Goal: Transaction & Acquisition: Purchase product/service

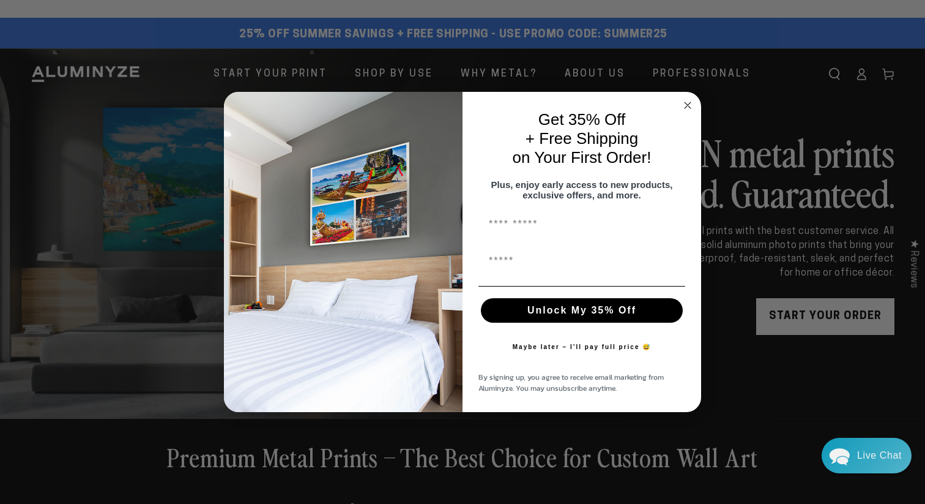
click at [684, 98] on circle "Close dialog" at bounding box center [688, 105] width 14 height 14
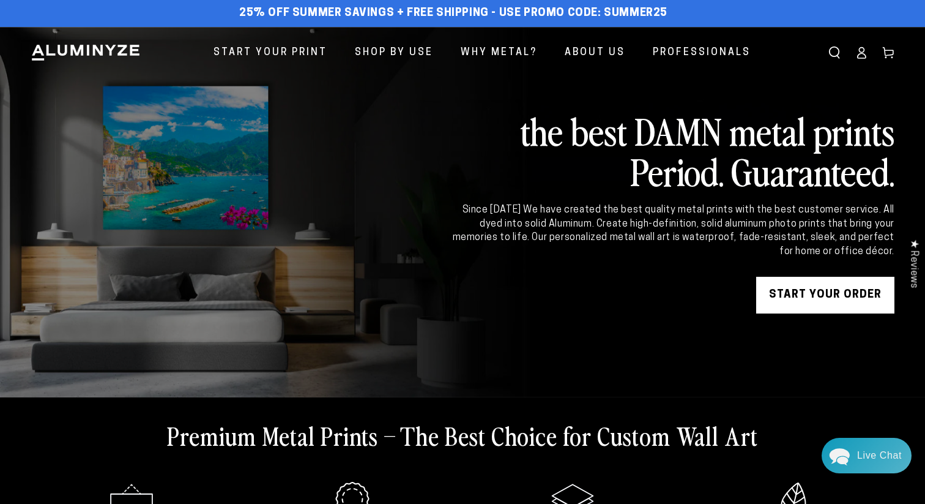
scroll to position [20, 0]
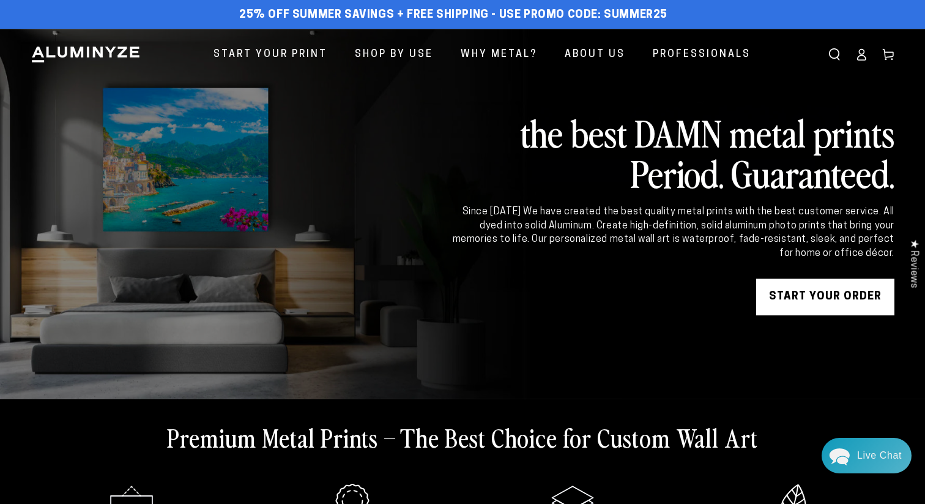
click at [817, 297] on link "START YOUR Order" at bounding box center [825, 296] width 138 height 37
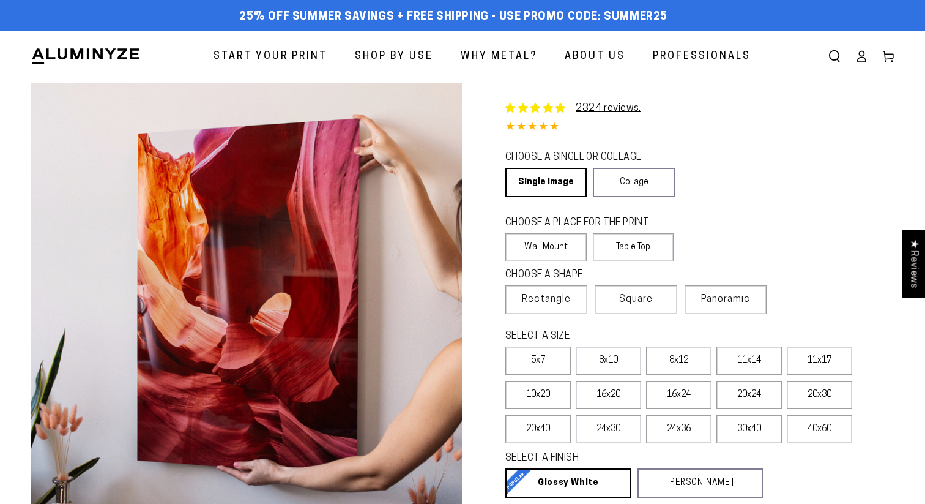
select select "**********"
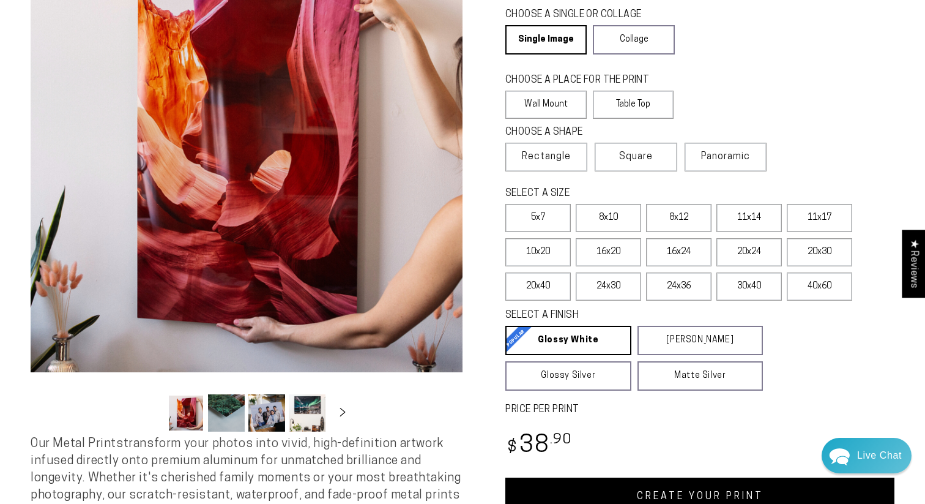
scroll to position [145, 0]
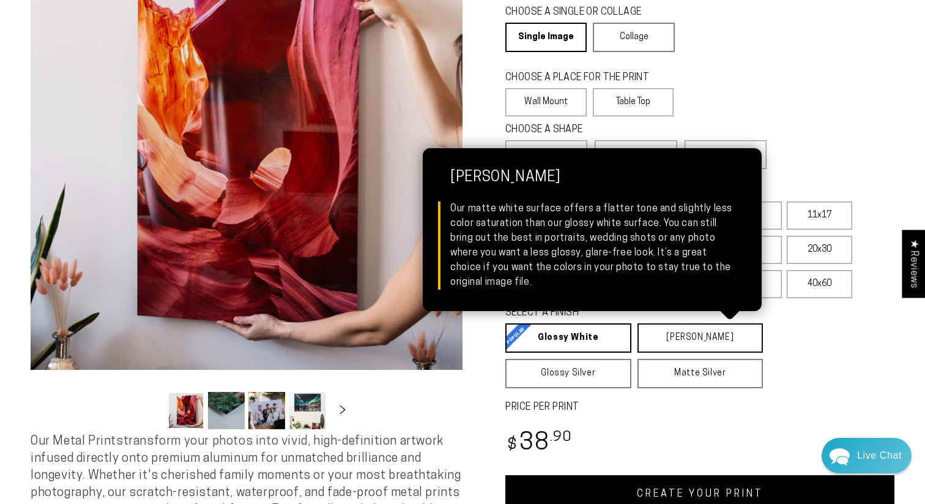
click at [689, 333] on link "Matte White Matte White Our matte white surface offers a flatter tone and sligh…" at bounding box center [701, 337] width 126 height 29
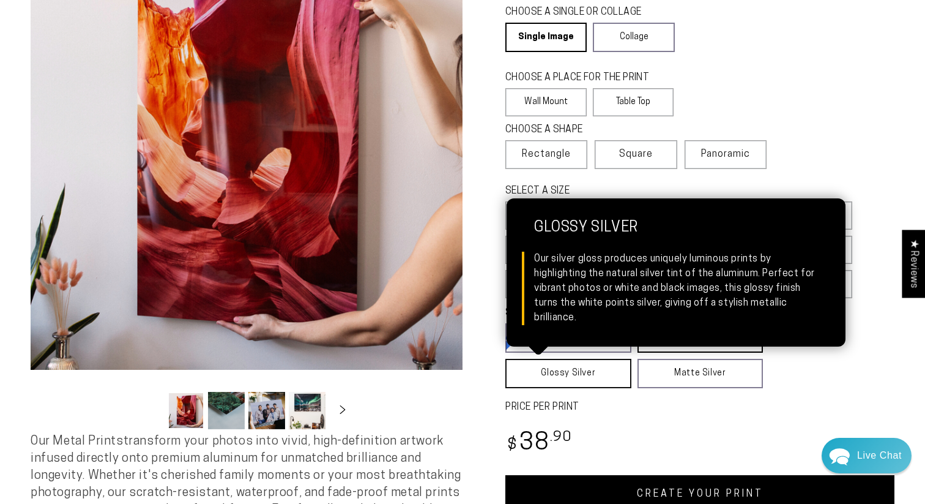
click at [573, 369] on link "Glossy Silver Glossy Silver Our silver gloss produces uniquely luminous prints …" at bounding box center [568, 373] width 126 height 29
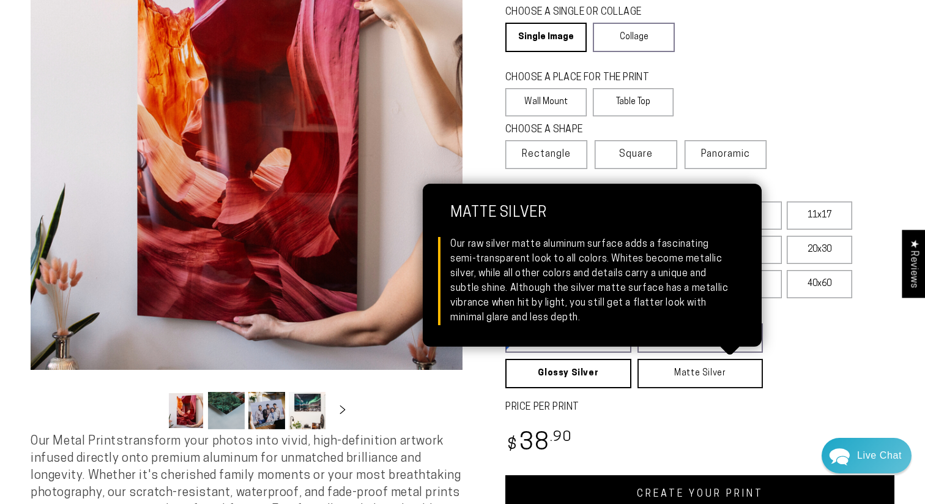
click at [682, 381] on link "Matte Silver Matte Silver Our raw silver matte aluminum surface adds a fascinat…" at bounding box center [701, 373] width 126 height 29
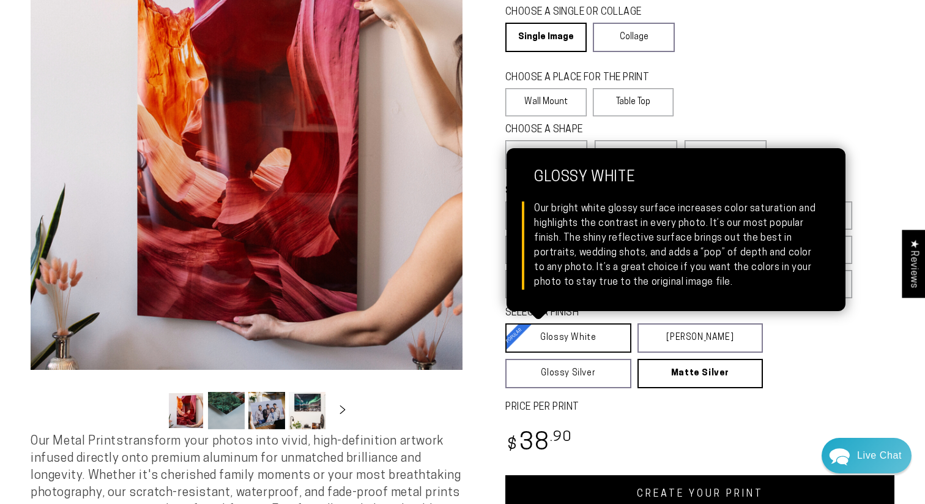
click at [560, 341] on link "Glossy White Glossy White Our bright white glossy surface increases color satur…" at bounding box center [568, 337] width 126 height 29
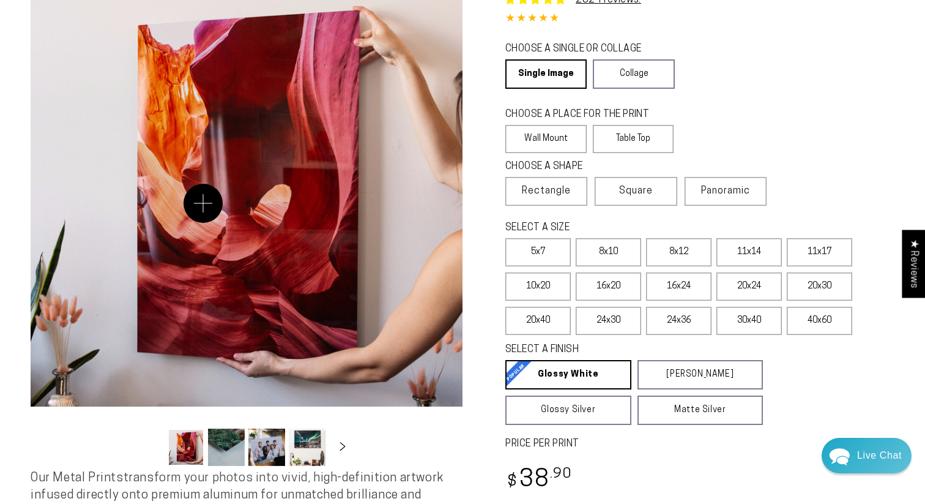
scroll to position [120, 0]
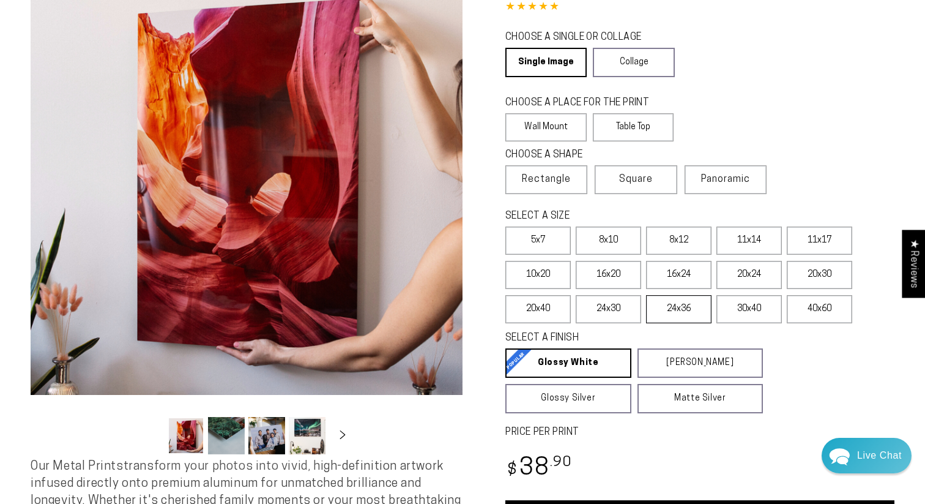
click at [668, 312] on label "24x36" at bounding box center [678, 309] width 65 height 28
click at [607, 310] on label "24x30" at bounding box center [608, 309] width 65 height 28
click at [688, 308] on label "24x36" at bounding box center [678, 309] width 65 height 28
click at [234, 441] on button "Load image 2 in gallery view" at bounding box center [226, 435] width 37 height 37
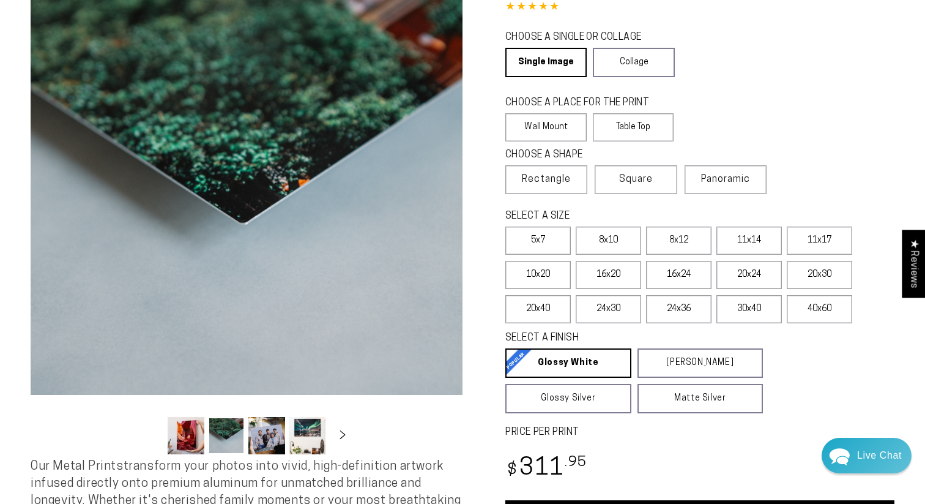
click at [270, 444] on button "Load image 3 in gallery view" at bounding box center [266, 435] width 37 height 37
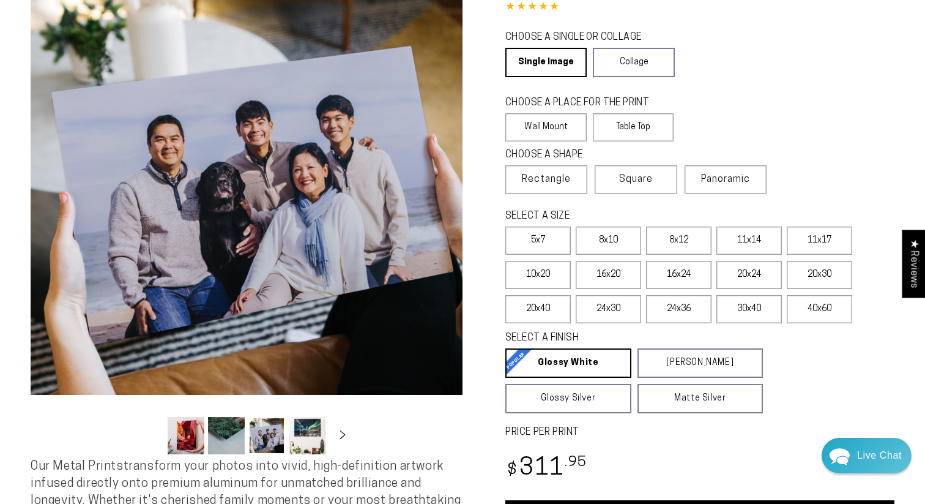
click at [306, 437] on button "Load image 4 in gallery view" at bounding box center [307, 435] width 37 height 37
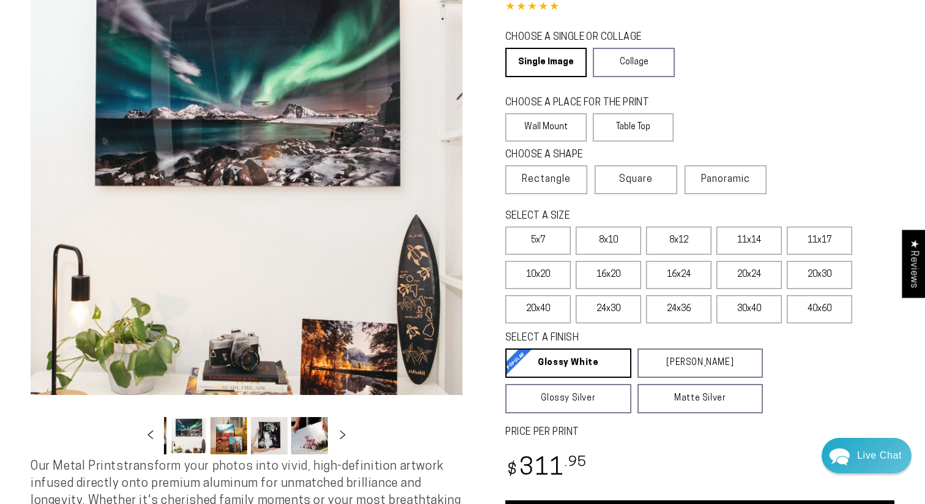
scroll to position [116, 0]
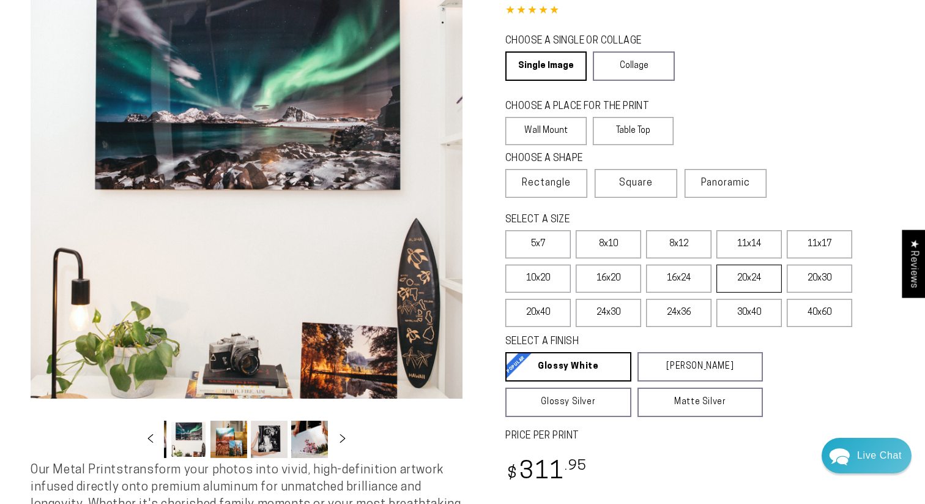
click at [742, 273] on label "20x24" at bounding box center [749, 278] width 65 height 28
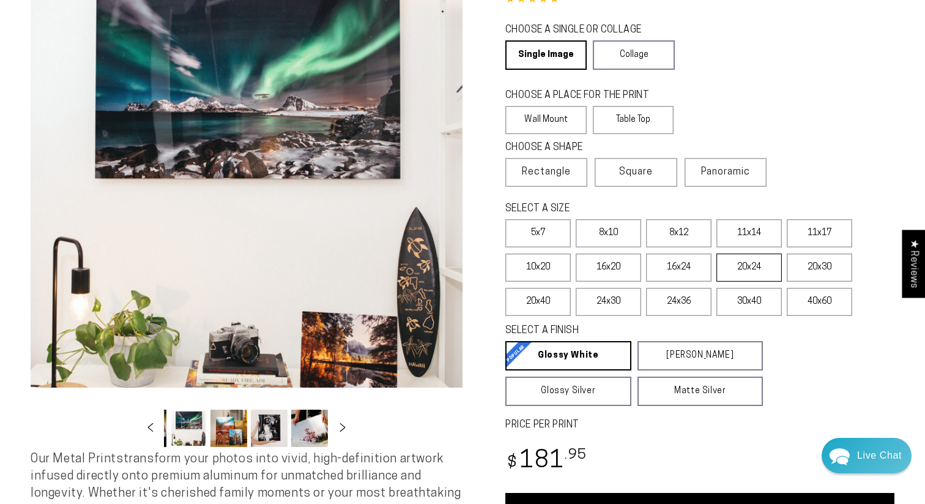
scroll to position [130, 0]
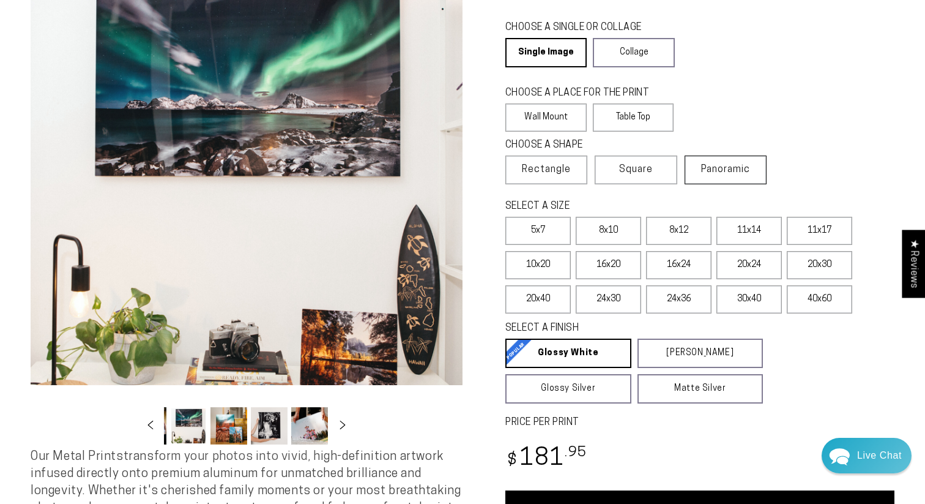
click at [721, 169] on span "Panoramic" at bounding box center [725, 170] width 49 height 10
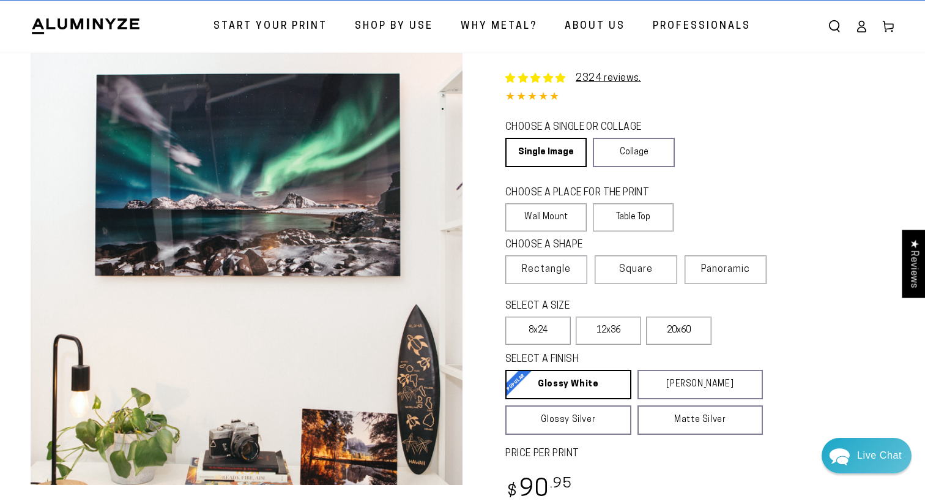
scroll to position [29, 0]
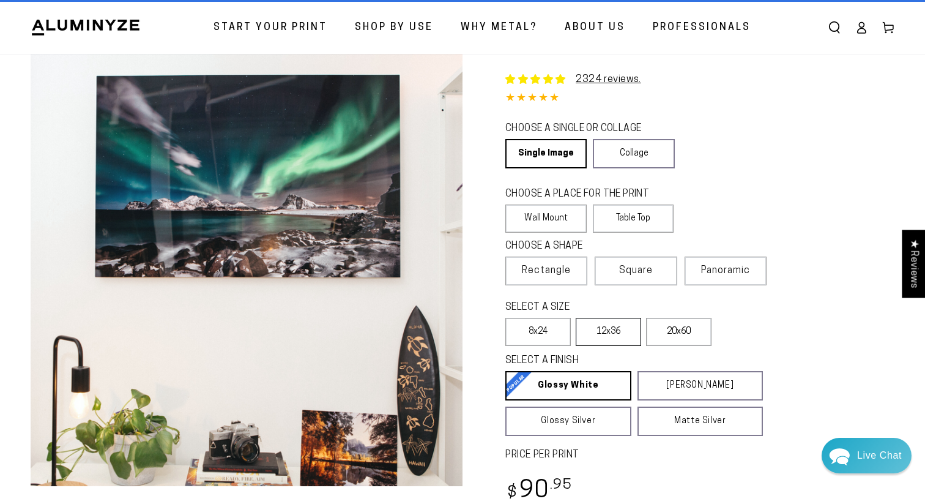
click at [606, 329] on label "12x36" at bounding box center [608, 332] width 65 height 28
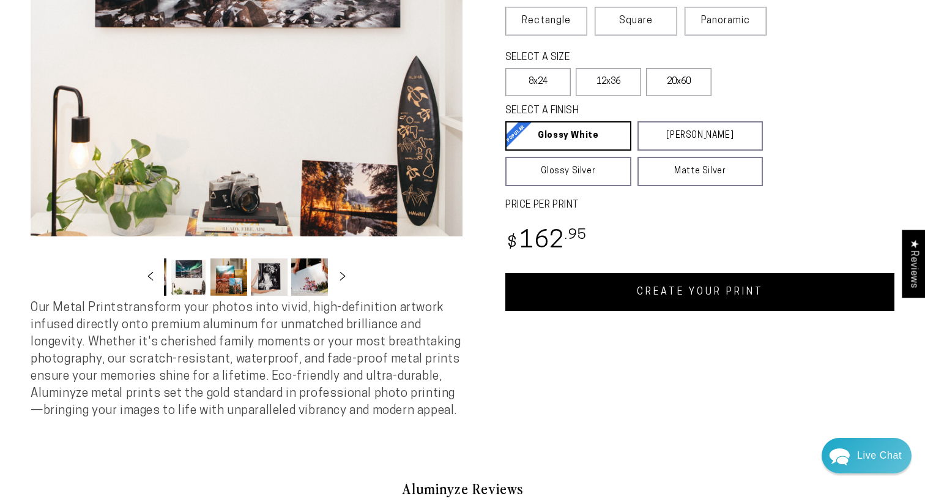
scroll to position [338, 0]
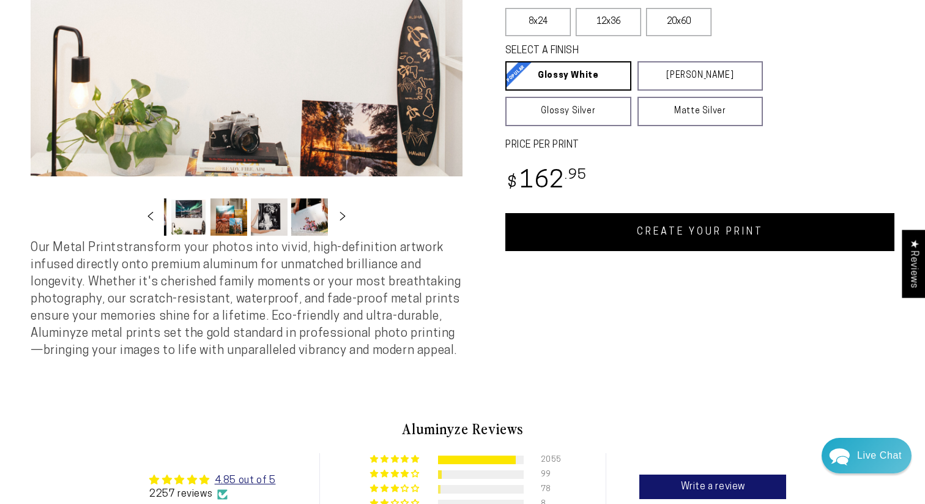
click at [748, 240] on link "CREATE YOUR PRINT" at bounding box center [699, 232] width 389 height 38
